Goal: Information Seeking & Learning: Learn about a topic

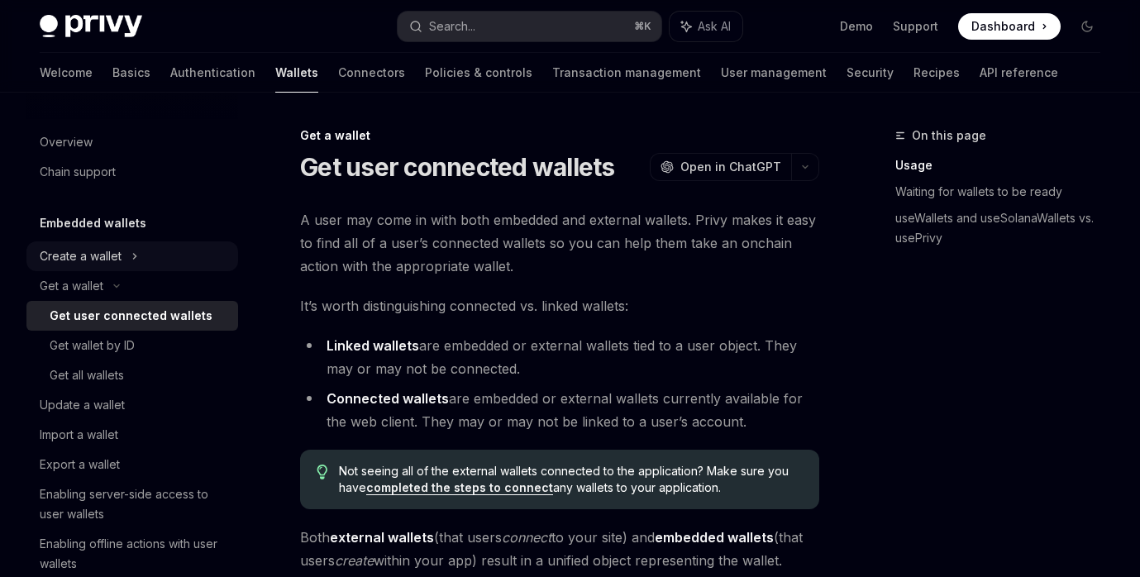
click at [88, 255] on div "Create a wallet" at bounding box center [81, 256] width 82 height 20
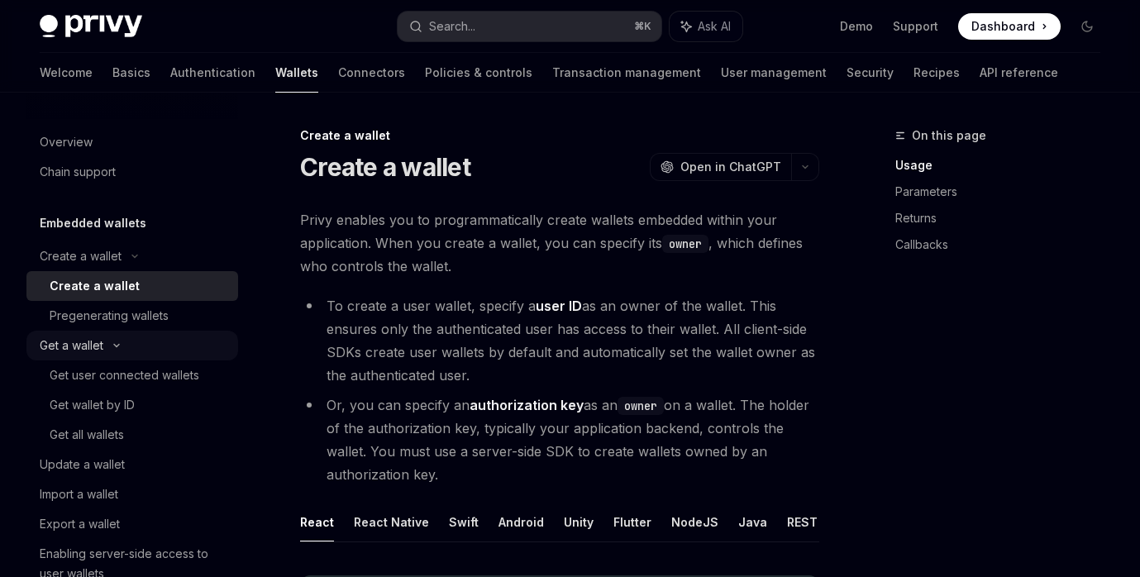
click at [97, 350] on div "Get a wallet" at bounding box center [72, 345] width 64 height 20
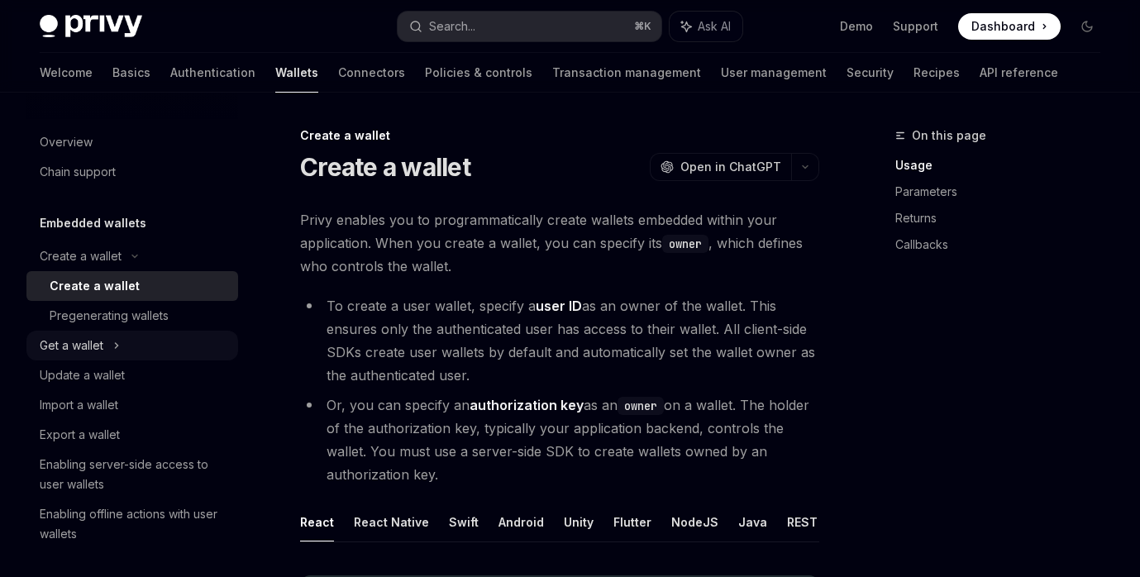
click at [98, 351] on div "Get a wallet" at bounding box center [72, 345] width 64 height 20
type textarea "*"
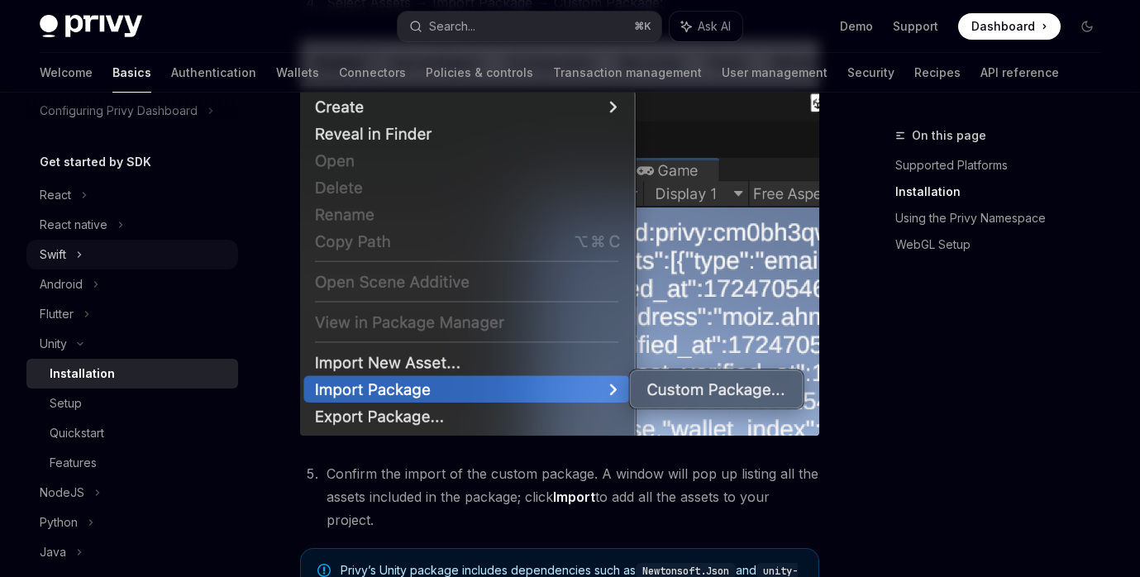
scroll to position [145, 0]
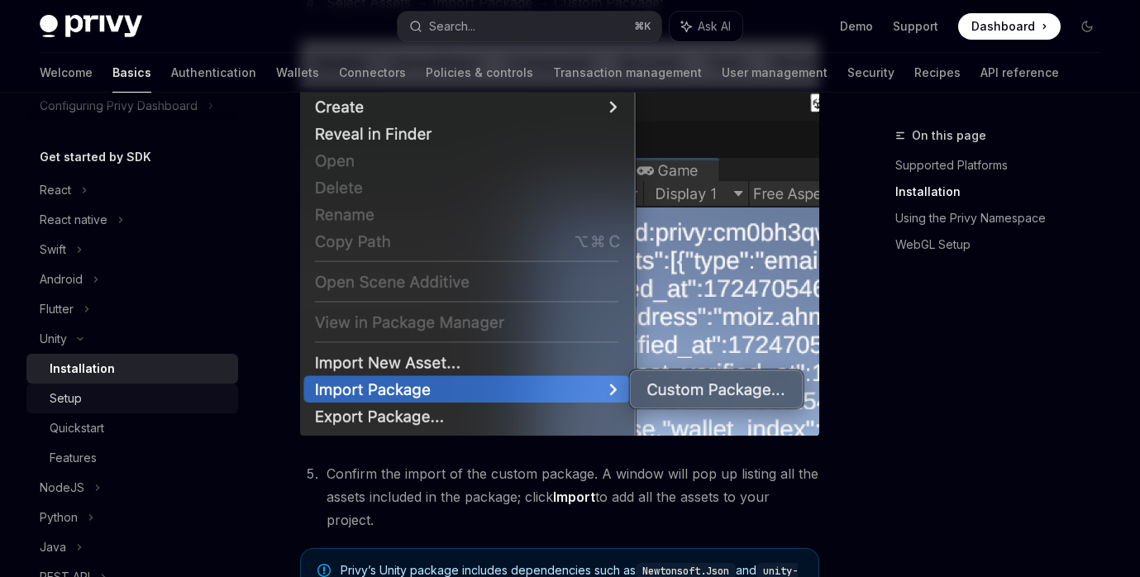
click at [110, 405] on div "Setup" at bounding box center [139, 398] width 178 height 20
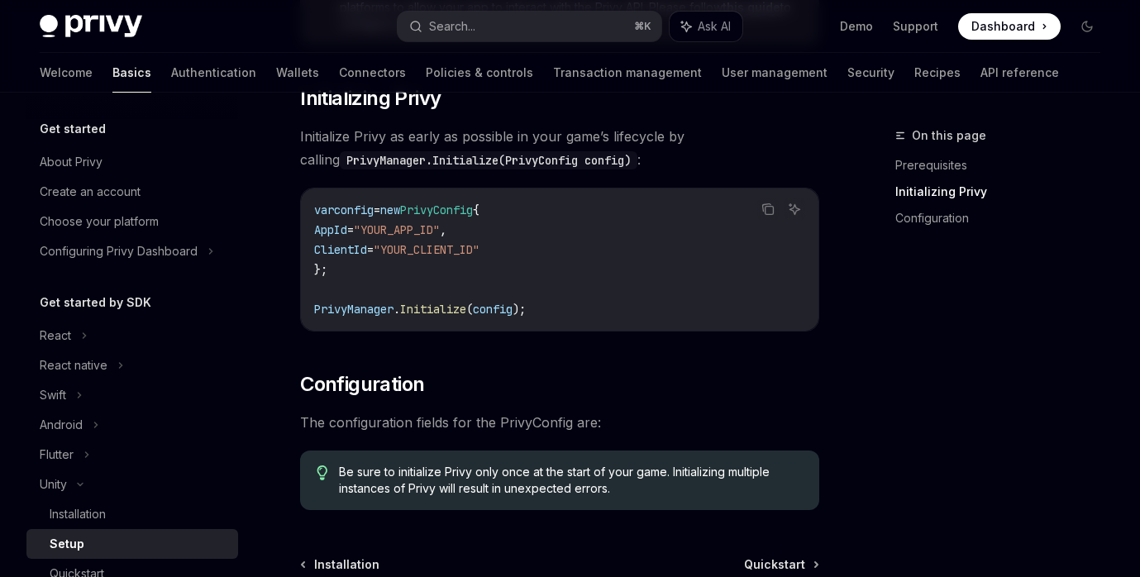
scroll to position [520, 0]
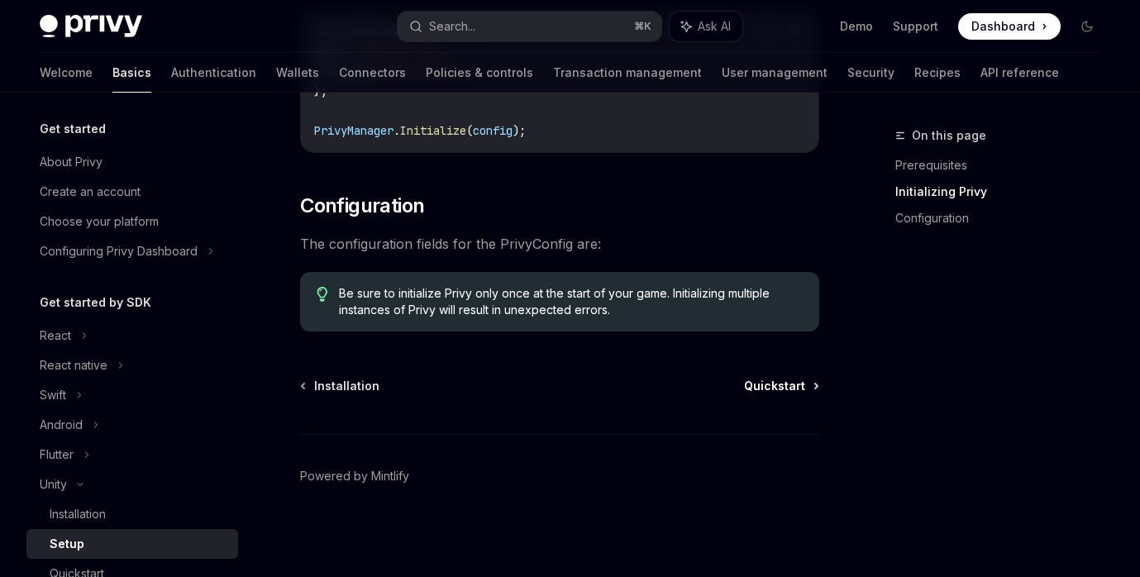
click at [774, 388] on span "Quickstart" at bounding box center [774, 386] width 61 height 17
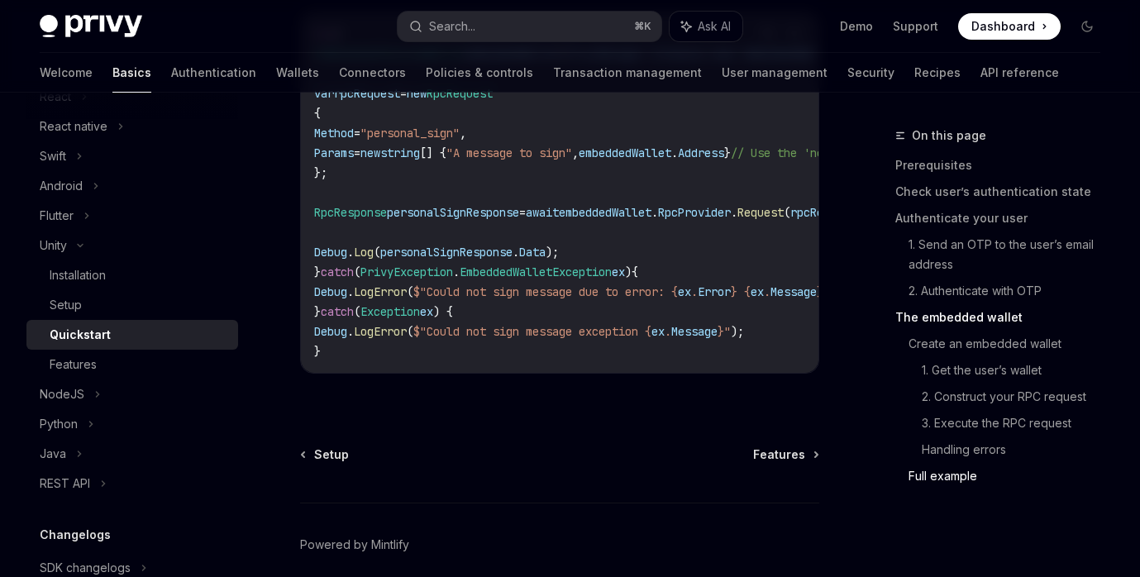
scroll to position [5111, 0]
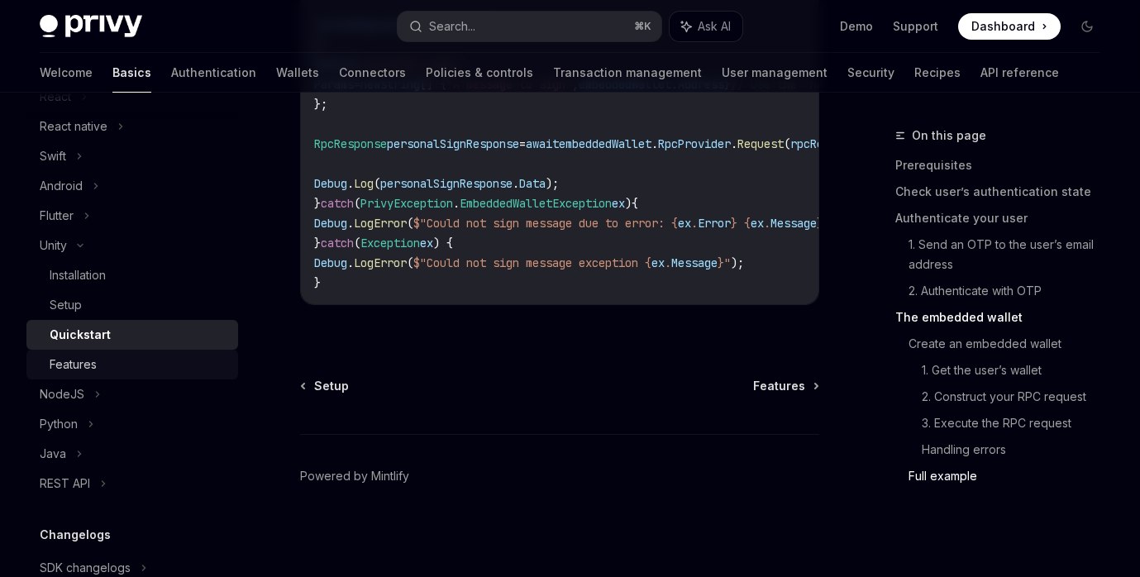
click at [104, 365] on div "Features" at bounding box center [139, 365] width 178 height 20
type textarea "*"
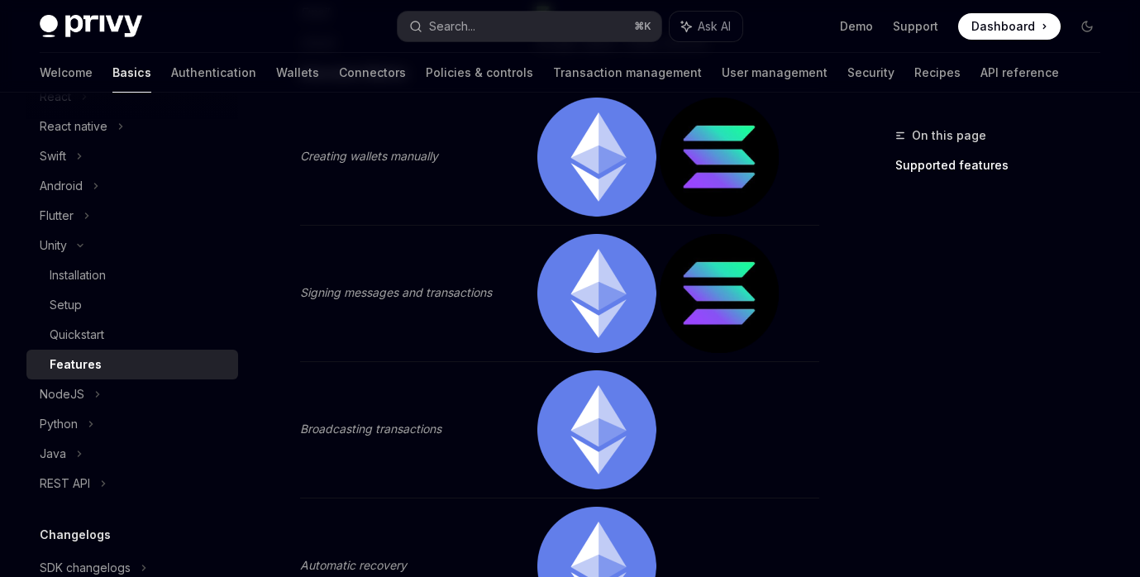
scroll to position [326, 0]
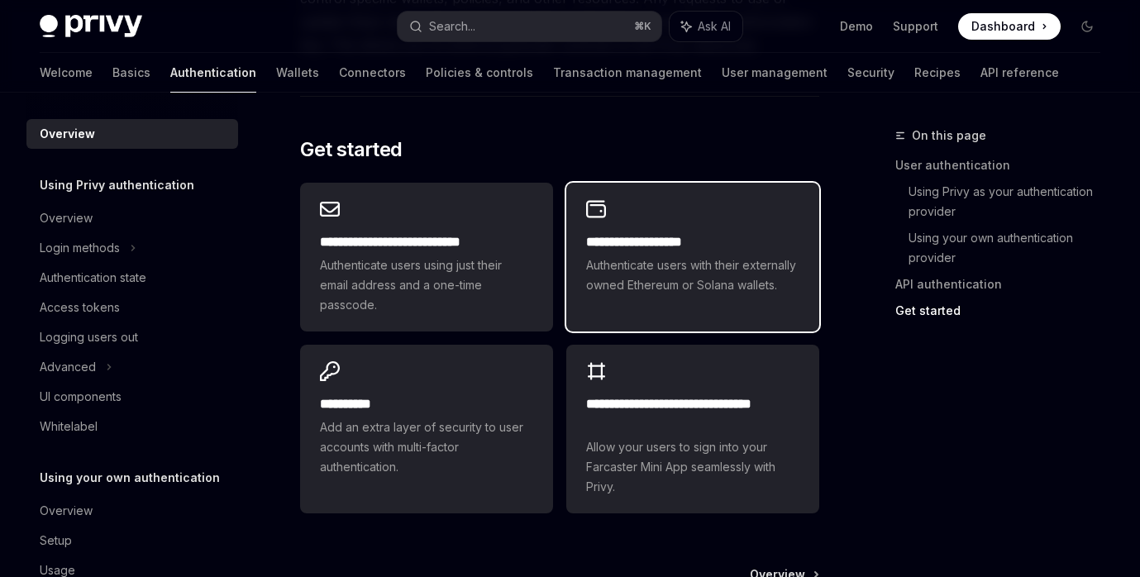
scroll to position [1409, 0]
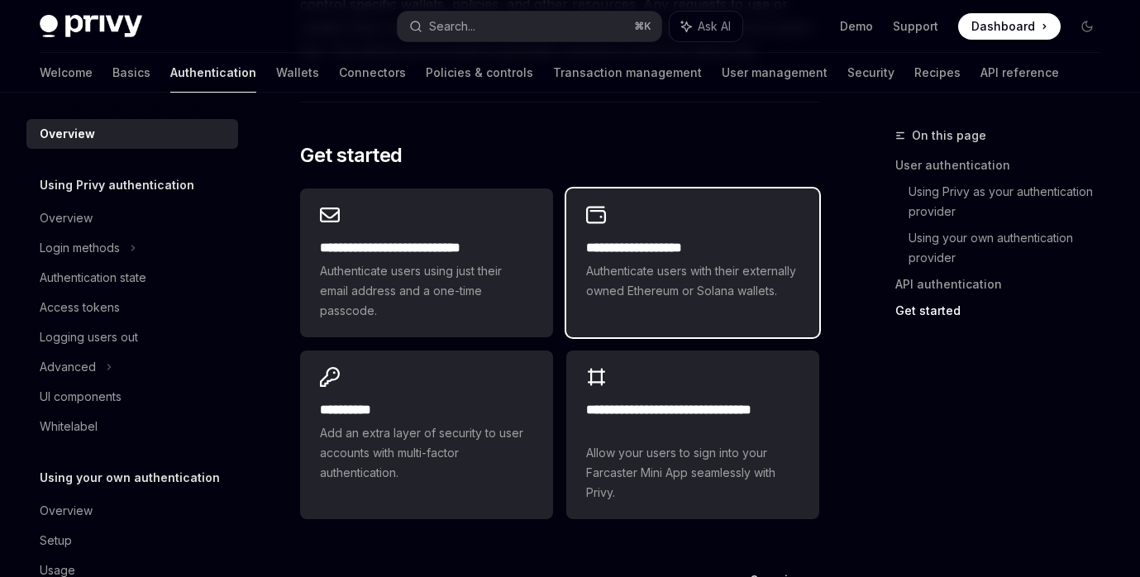
click at [668, 206] on div "**********" at bounding box center [692, 252] width 253 height 129
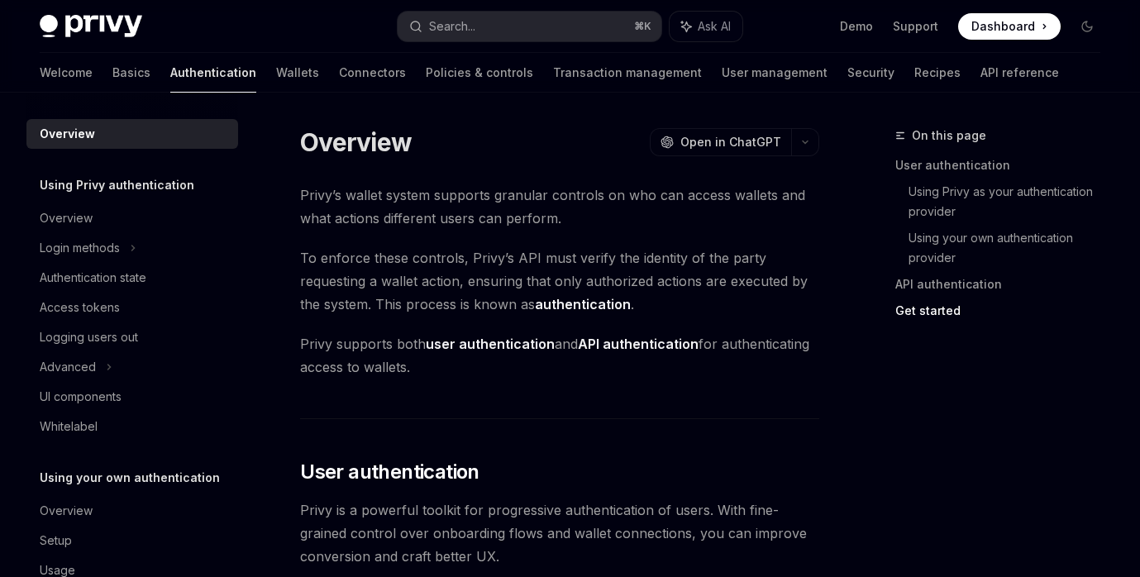
type textarea "*"
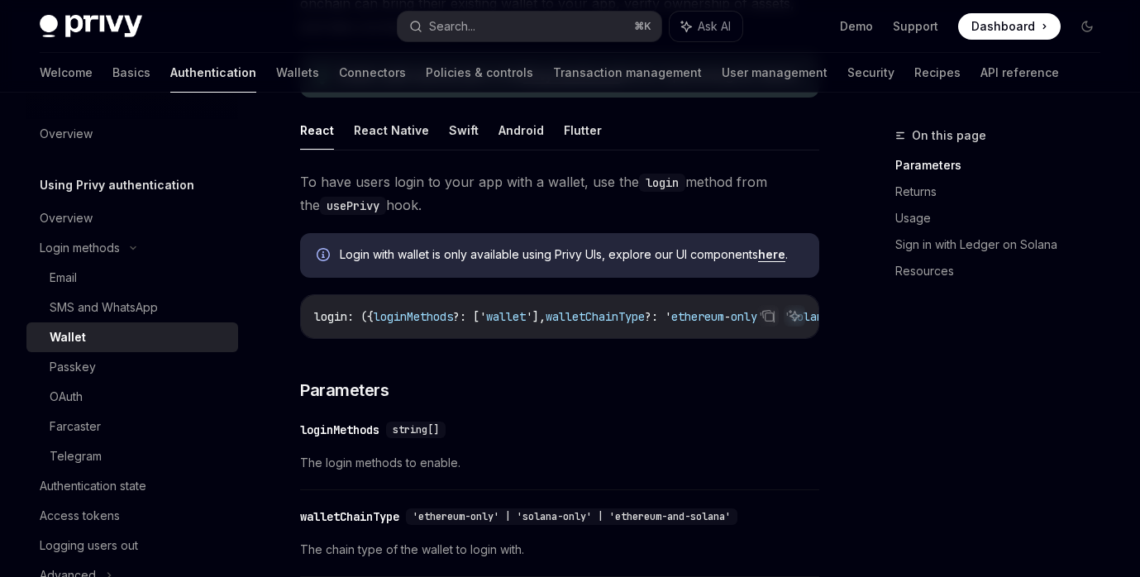
scroll to position [267, 0]
